Goal: Use online tool/utility

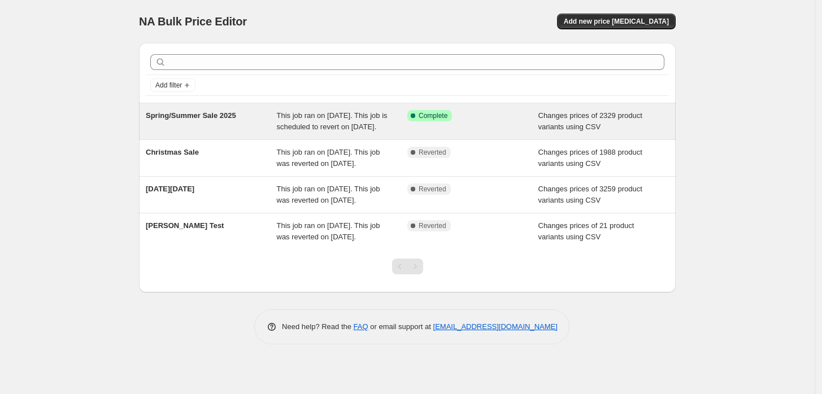
click at [226, 111] on span "Spring/Summer Sale 2025" at bounding box center [191, 115] width 90 height 8
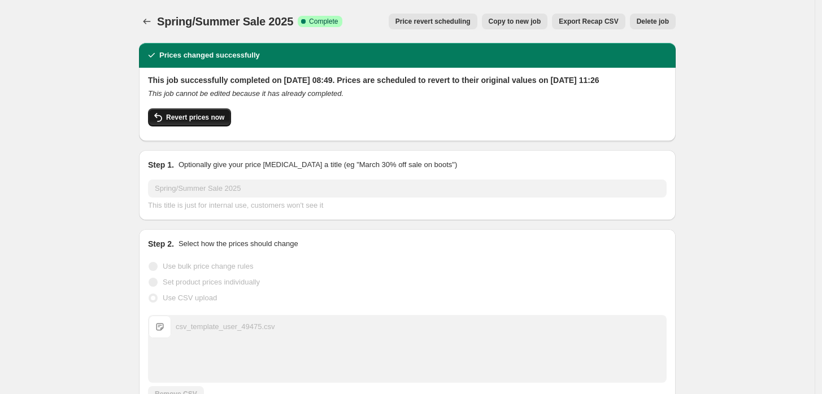
click at [193, 120] on span "Revert prices now" at bounding box center [195, 117] width 58 height 9
checkbox input "false"
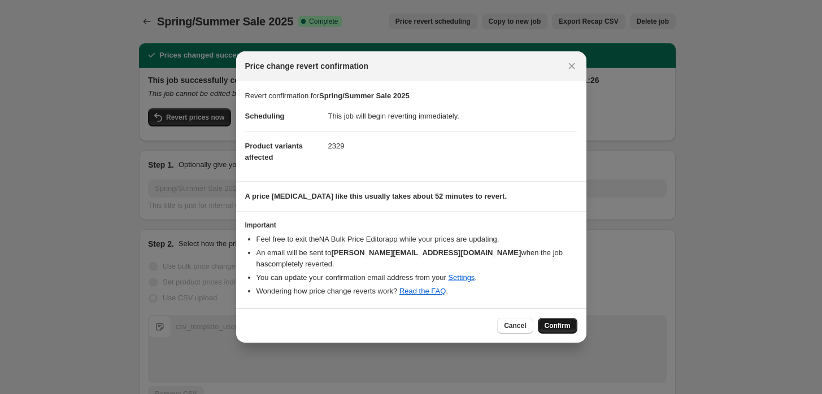
click at [552, 322] on span "Confirm" at bounding box center [558, 325] width 26 height 9
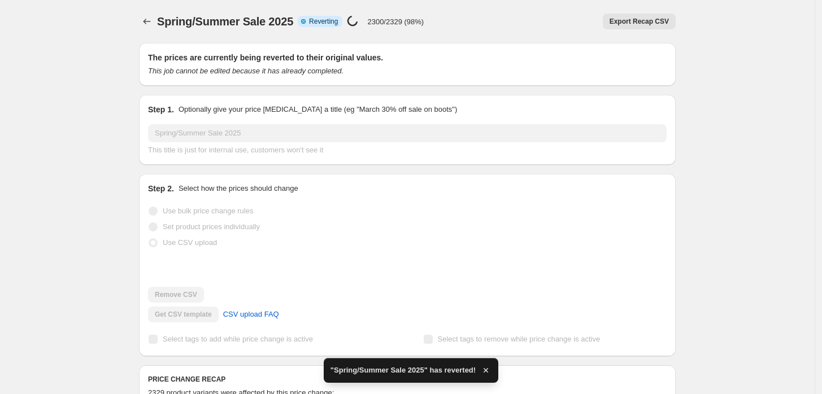
checkbox input "true"
